Goal: Book appointment/travel/reservation

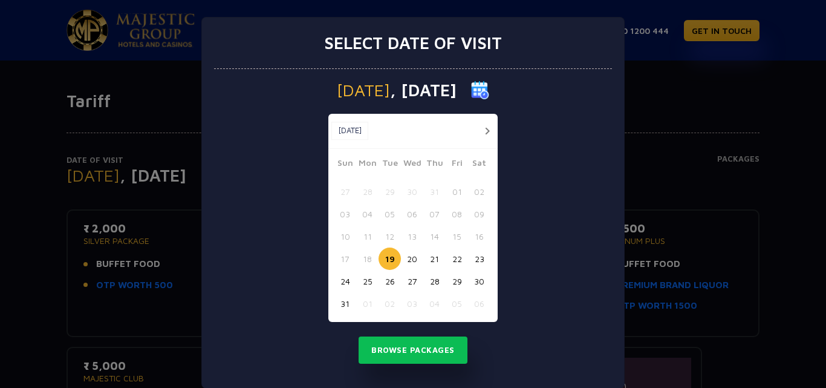
click at [390, 257] on button "19" at bounding box center [390, 258] width 22 height 22
click at [451, 260] on button "22" at bounding box center [457, 258] width 22 height 22
click at [439, 346] on button "Browse Packages" at bounding box center [413, 350] width 109 height 28
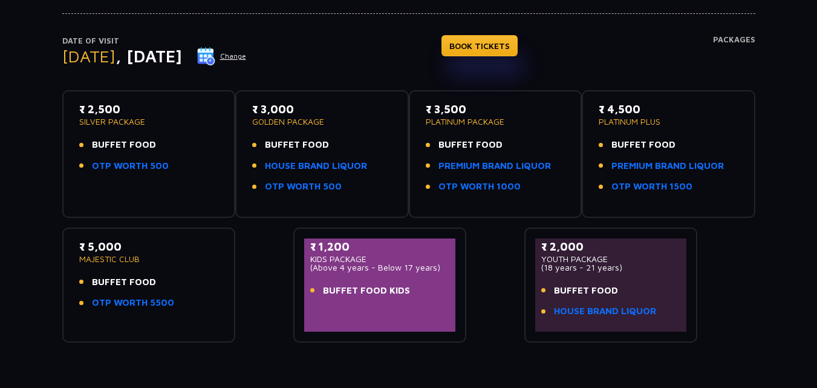
scroll to position [121, 0]
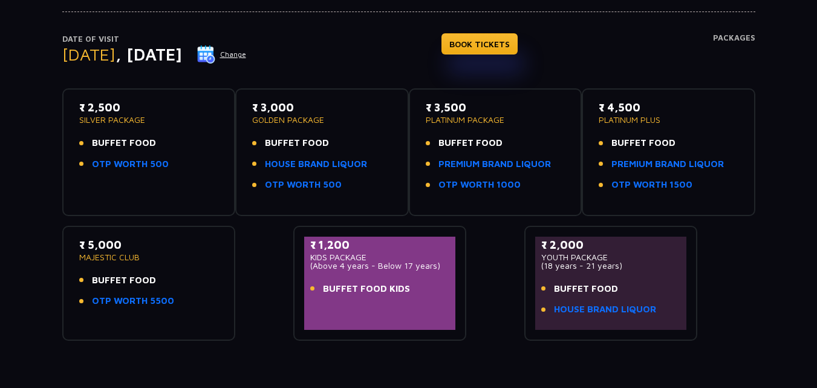
click at [119, 173] on div "₹ 2,500 SILVER PACKAGE BUFFET FOOD OTP WORTH 500" at bounding box center [149, 138] width 140 height 79
click at [123, 165] on link "OTP WORTH 500" at bounding box center [130, 164] width 77 height 14
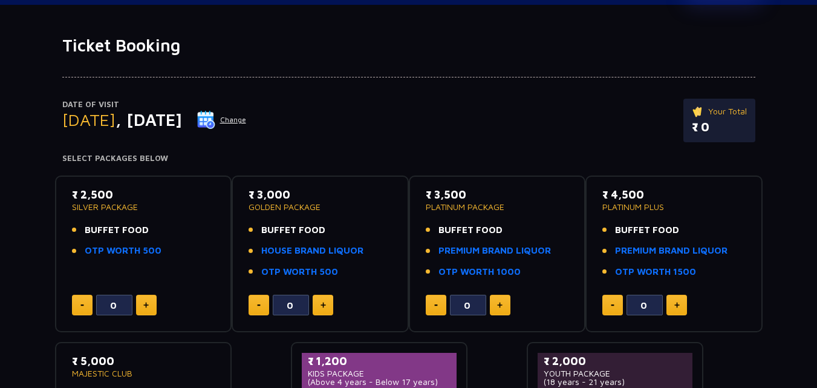
scroll to position [182, 0]
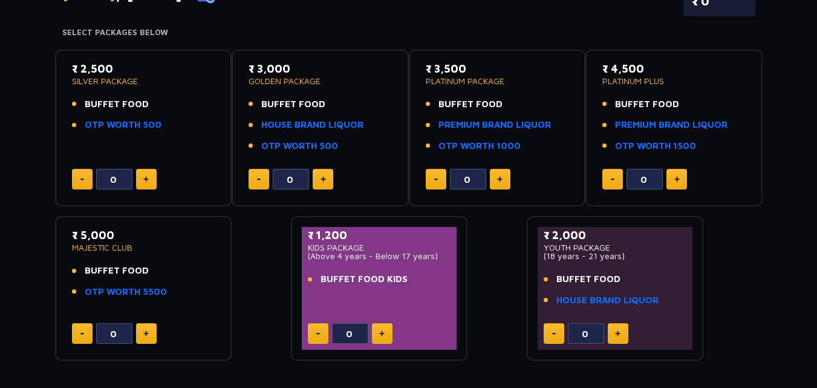
click at [144, 178] on img at bounding box center [145, 179] width 5 height 6
type input "1"
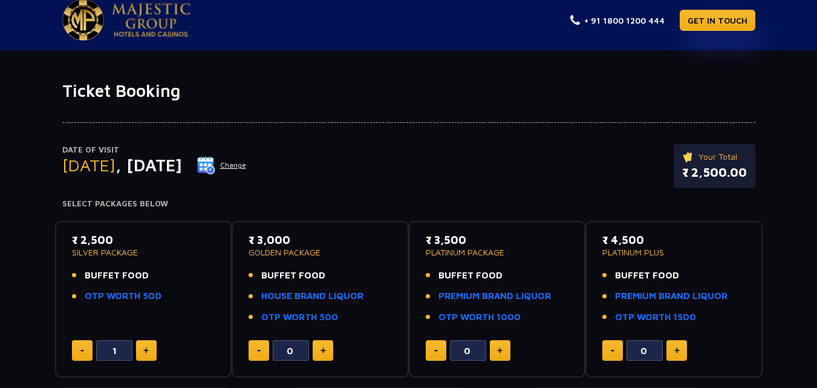
scroll to position [0, 0]
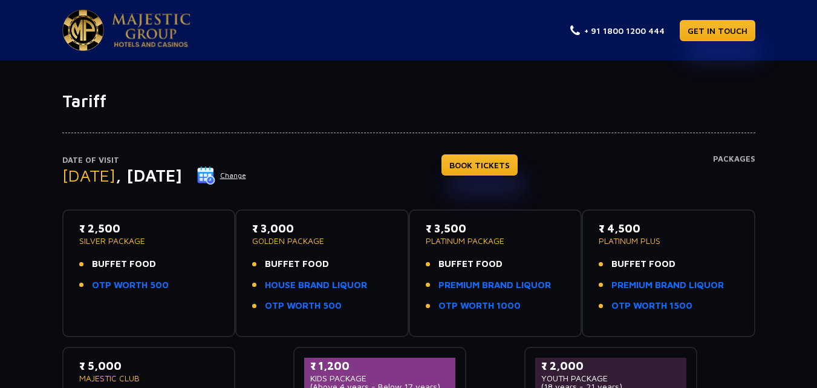
click at [125, 251] on div "₹ 2,500 SILVER PACKAGE BUFFET FOOD OTP WORTH 500" at bounding box center [149, 259] width 140 height 79
click at [121, 237] on p "SILVER PACKAGE" at bounding box center [149, 241] width 140 height 8
click at [120, 233] on p "₹ 2,500" at bounding box center [149, 228] width 140 height 16
